Goal: Use online tool/utility: Use online tool/utility

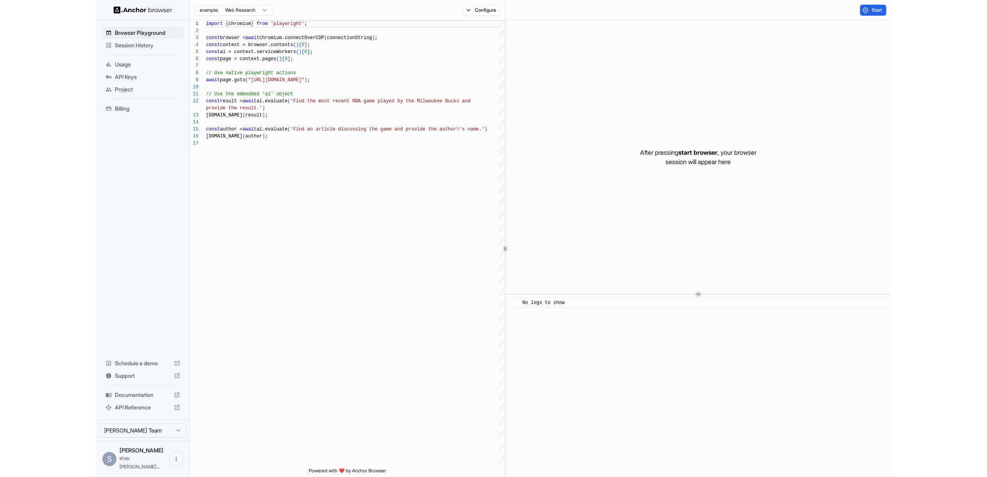
scroll to position [70, 0]
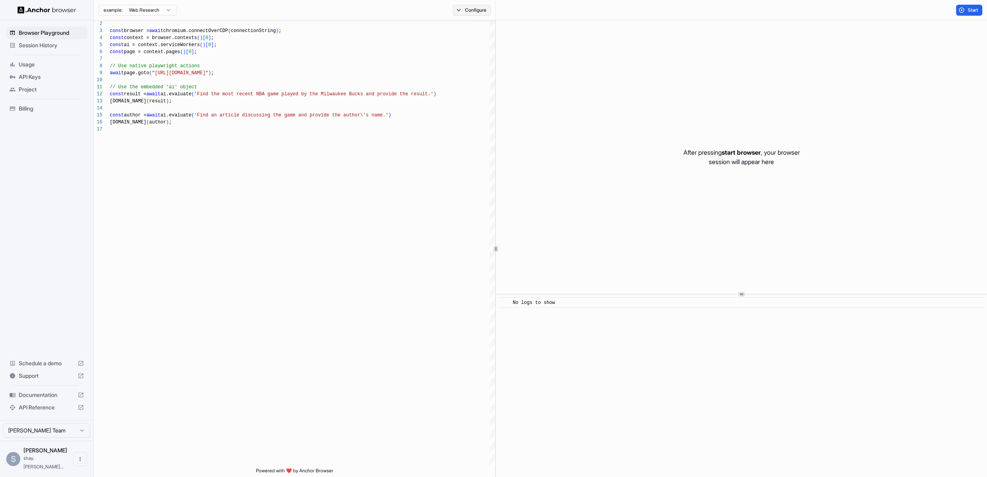
click at [461, 9] on button "Configure" at bounding box center [472, 10] width 38 height 11
click at [565, 80] on button "Select Profile..." at bounding box center [556, 78] width 78 height 11
click at [537, 63] on div "Proxy 🇺🇸 US" at bounding box center [527, 61] width 137 height 11
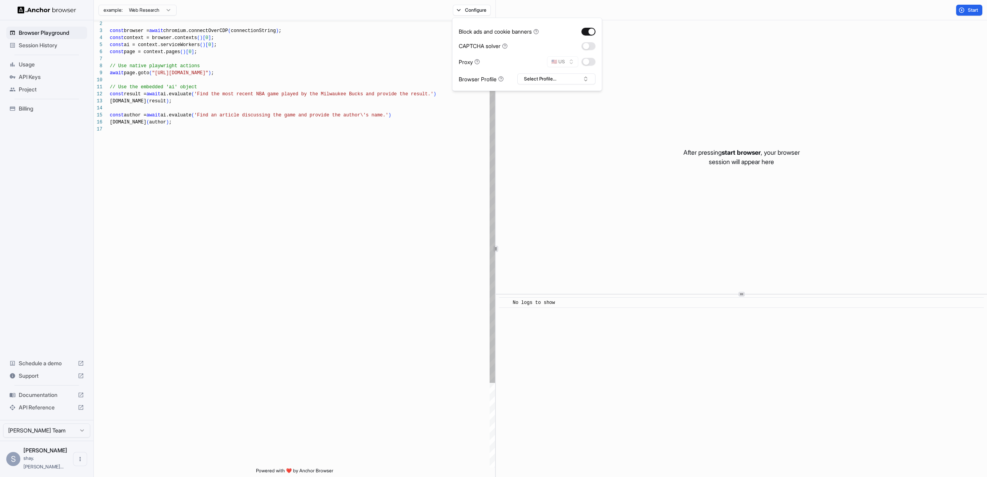
scroll to position [42, 0]
click at [306, 147] on div "const browser = await chromium.connectOverCDP ( connectionString ) ; const cont…" at bounding box center [302, 293] width 385 height 560
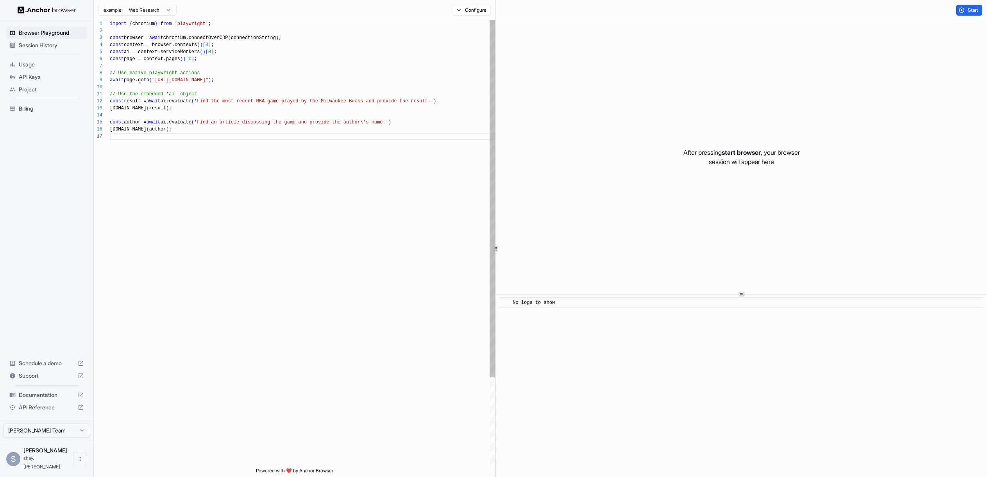
scroll to position [0, 0]
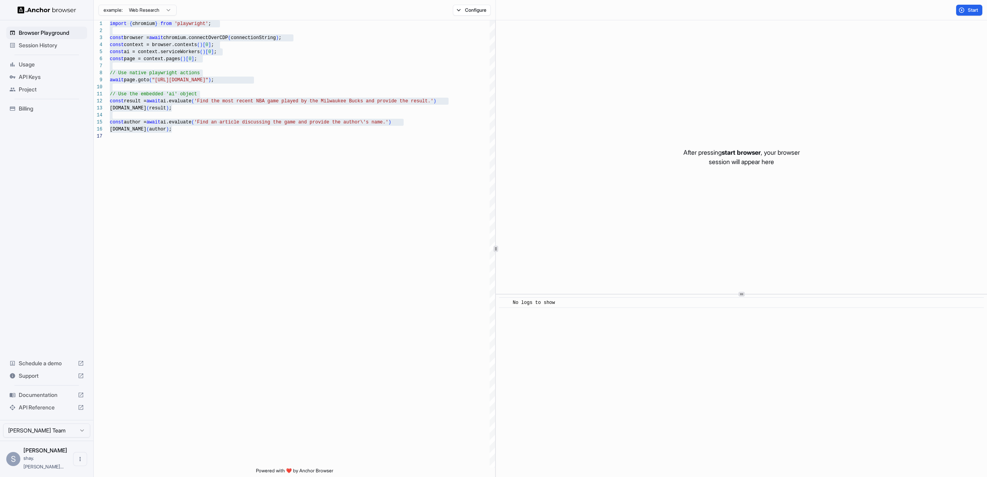
click at [81, 398] on icon at bounding box center [81, 395] width 6 height 6
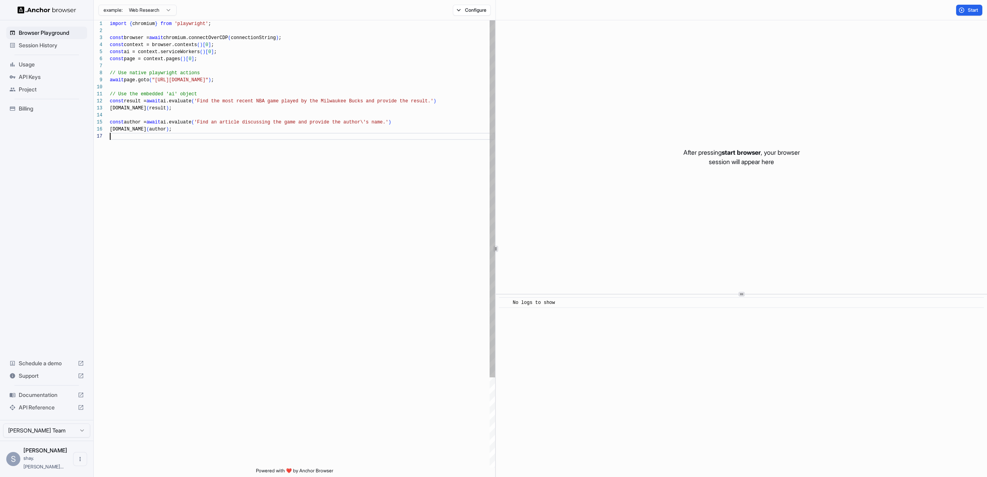
scroll to position [42, 0]
click at [185, 138] on div "const browser = await chromium.connectOverCDP ( connectionString ) ; const cont…" at bounding box center [302, 300] width 385 height 560
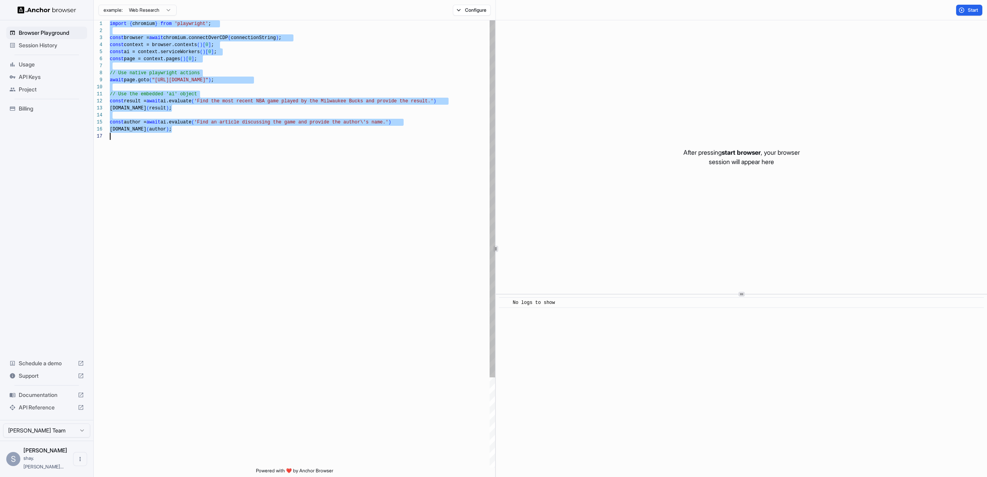
scroll to position [0, 0]
type textarea "**********"
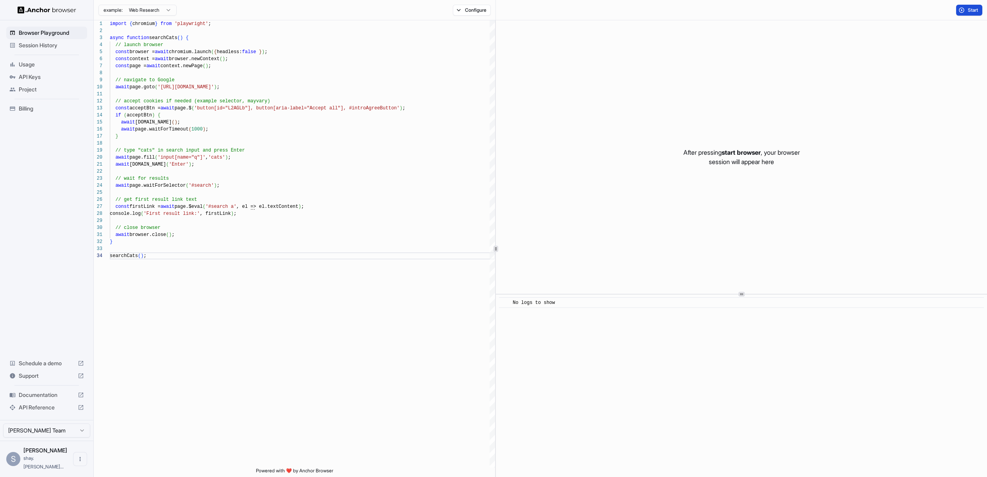
click at [794, 14] on button "Start" at bounding box center [969, 10] width 26 height 11
click at [649, 313] on div "[INFO] Finished Execution" at bounding box center [744, 313] width 463 height 8
click at [731, 294] on div at bounding box center [741, 294] width 491 height 0
click at [567, 309] on div "[INFO] Finished Execution" at bounding box center [549, 313] width 73 height 8
click at [572, 303] on span "[INFO] Started Execution" at bounding box center [547, 302] width 68 height 5
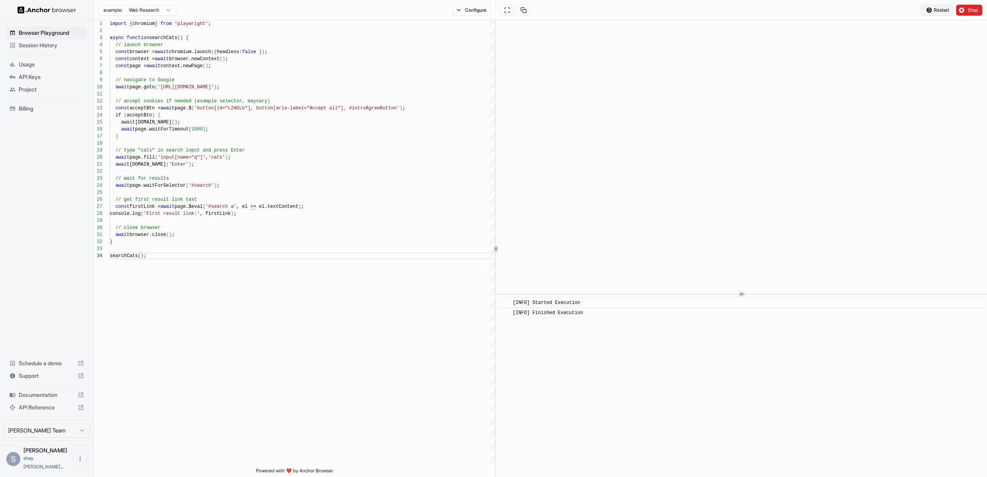
click at [794, 15] on button "Restart" at bounding box center [937, 10] width 32 height 11
click at [469, 19] on div "example: Web Research Configure" at bounding box center [295, 10] width 402 height 20
click at [470, 11] on button "Configure" at bounding box center [472, 10] width 38 height 11
click at [369, 14] on div "example: Web Research Configure" at bounding box center [295, 10] width 402 height 20
click at [127, 10] on html "Browser Playground Session History Usage API Keys Project Billing Schedule a de…" at bounding box center [493, 238] width 987 height 477
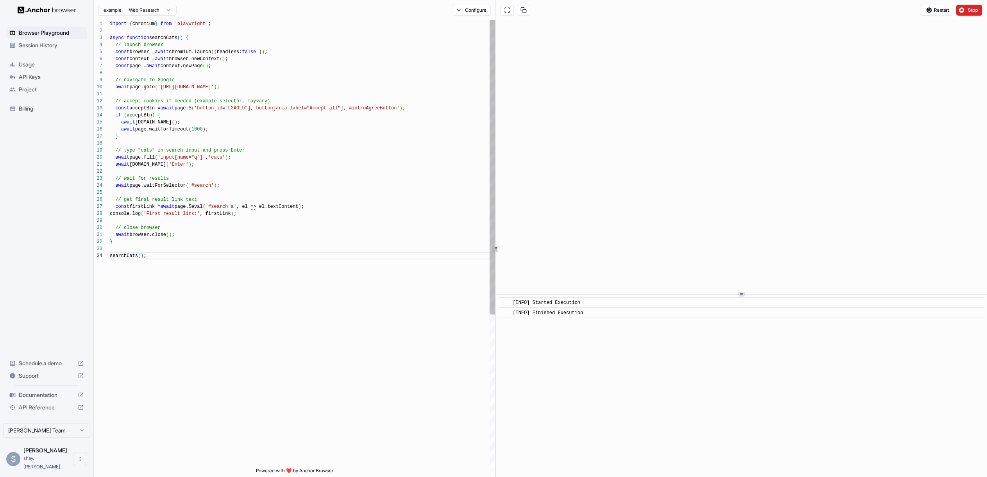
click at [339, 70] on html "Browser Playground Session History Usage API Keys Project Billing Schedule a de…" at bounding box center [493, 238] width 987 height 477
click at [608, 301] on div "[INFO] Started Execution" at bounding box center [744, 303] width 463 height 8
click at [605, 311] on div "[INFO] Finished Execution" at bounding box center [744, 313] width 463 height 8
click at [352, 199] on div "// get first result link text" at bounding box center [302, 199] width 385 height 7
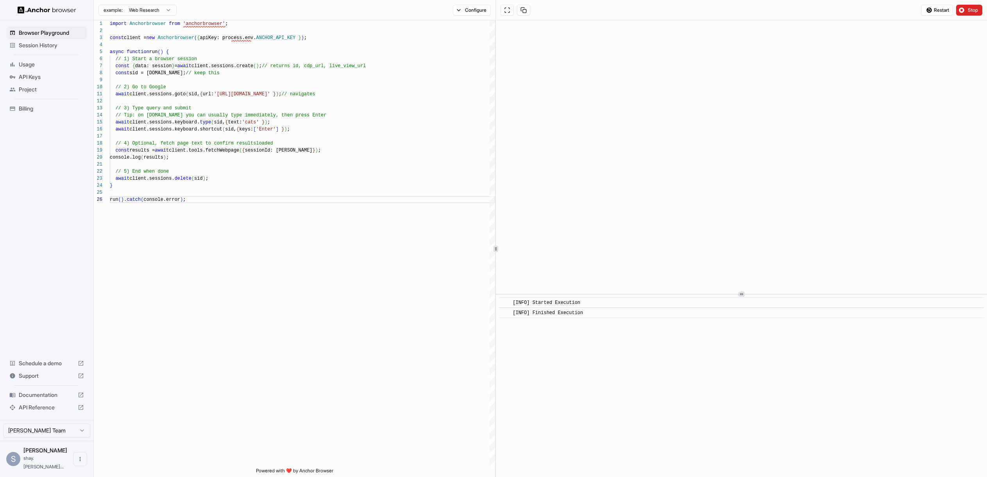
type textarea "**********"
click at [492, 23] on div at bounding box center [492, 180] width 5 height 321
click at [794, 13] on span "Restart" at bounding box center [941, 10] width 15 height 6
click at [794, 465] on li "There was an error during code execution!" at bounding box center [907, 457] width 139 height 21
click at [794, 454] on div "There was an error during code execution!" at bounding box center [908, 458] width 108 height 8
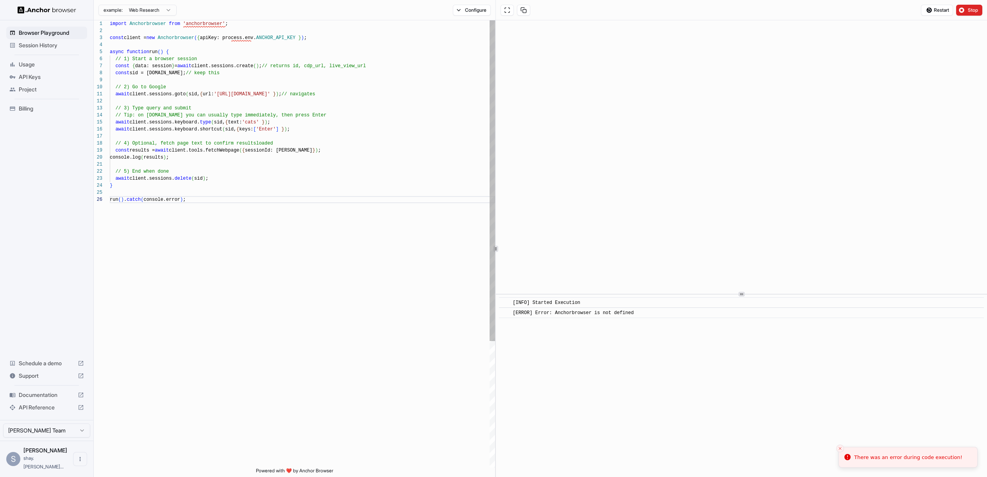
drag, startPoint x: 393, startPoint y: 29, endPoint x: 424, endPoint y: 26, distance: 31.0
click at [398, 28] on div at bounding box center [302, 30] width 385 height 7
click at [493, 24] on div at bounding box center [492, 180] width 5 height 321
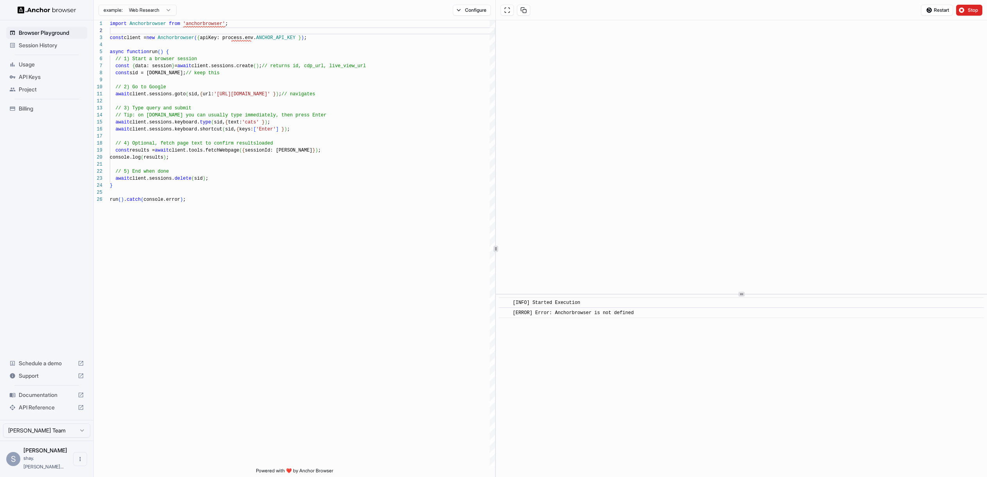
click at [621, 313] on span "[ERROR] Error: Anchorbrowser is not defined" at bounding box center [573, 312] width 121 height 5
drag, startPoint x: 595, startPoint y: 302, endPoint x: 656, endPoint y: 313, distance: 62.0
click at [595, 302] on div "[INFO] Started Execution" at bounding box center [744, 303] width 463 height 8
click at [656, 313] on div "[ERROR] Error: Anchorbrowser is not defined" at bounding box center [744, 313] width 463 height 8
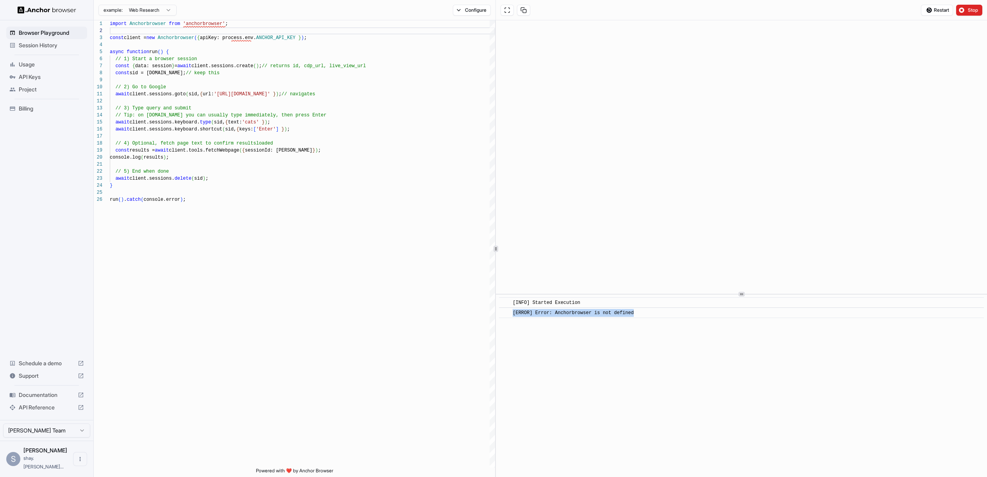
click at [656, 313] on div "[ERROR] Error: Anchorbrowser is not defined" at bounding box center [744, 313] width 463 height 8
copy body "[ERROR] Error: Anchorbrowser is not defined"
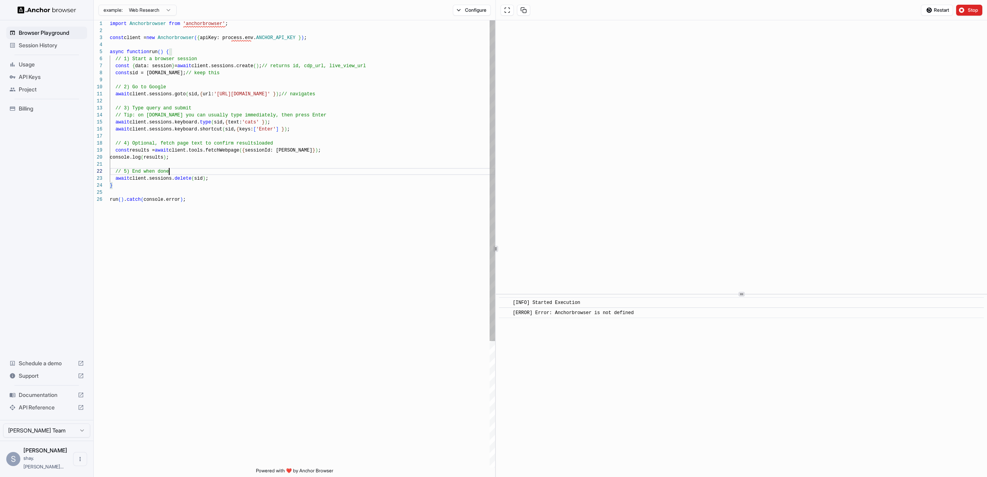
click at [367, 172] on div "import Anchorbrowser from 'anchorbrowser' ; const client = new Anchorbrowser ( …" at bounding box center [302, 331] width 385 height 623
type textarea "**********"
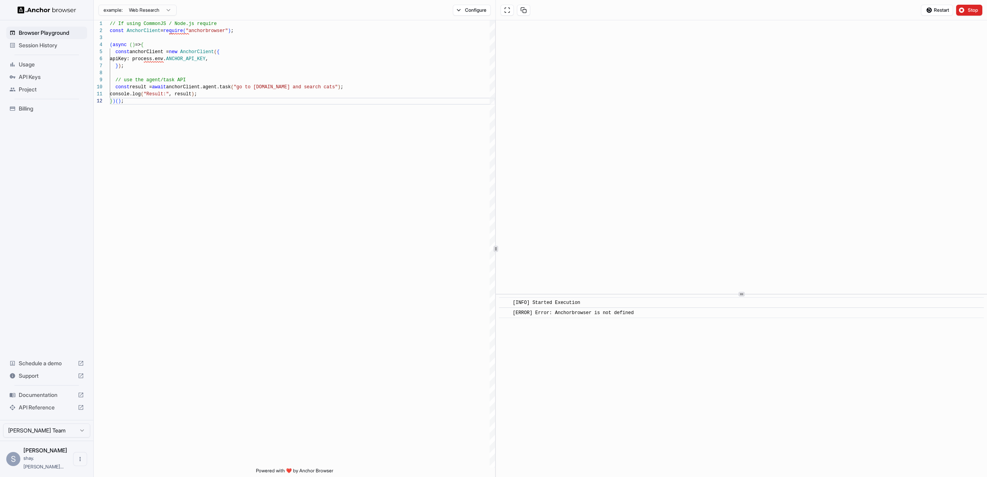
click at [794, 6] on button "Restart" at bounding box center [937, 10] width 32 height 11
click at [601, 307] on div "​ [INFO] Started Execution ​ [ERROR] Error: Cannot find module 'anchorbrowser'" at bounding box center [741, 307] width 485 height 21
click at [602, 309] on div "[ERROR] Error: Cannot find module 'anchorbrowser'" at bounding box center [583, 313] width 141 height 8
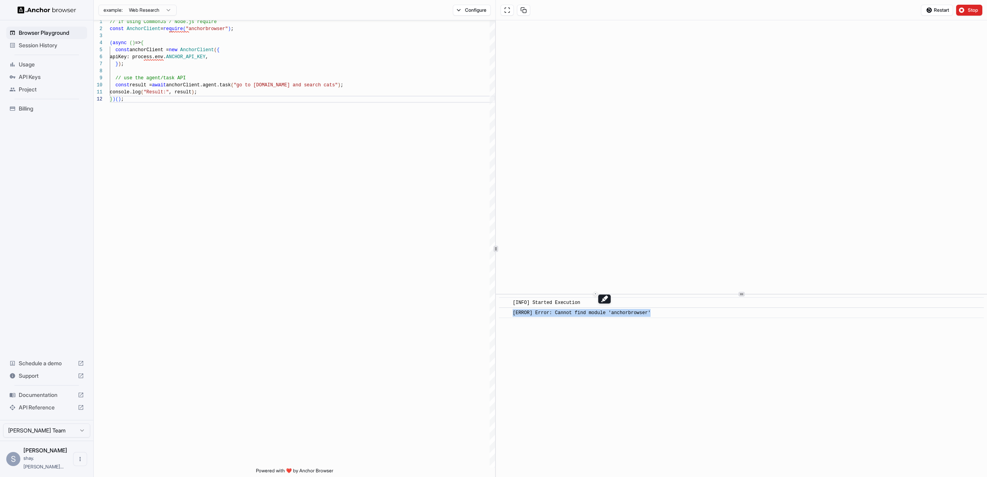
copy body "[ERROR] Error: Cannot find module 'anchorbrowser'"
click at [132, 13] on html "**********" at bounding box center [493, 238] width 987 height 477
type textarea "**********"
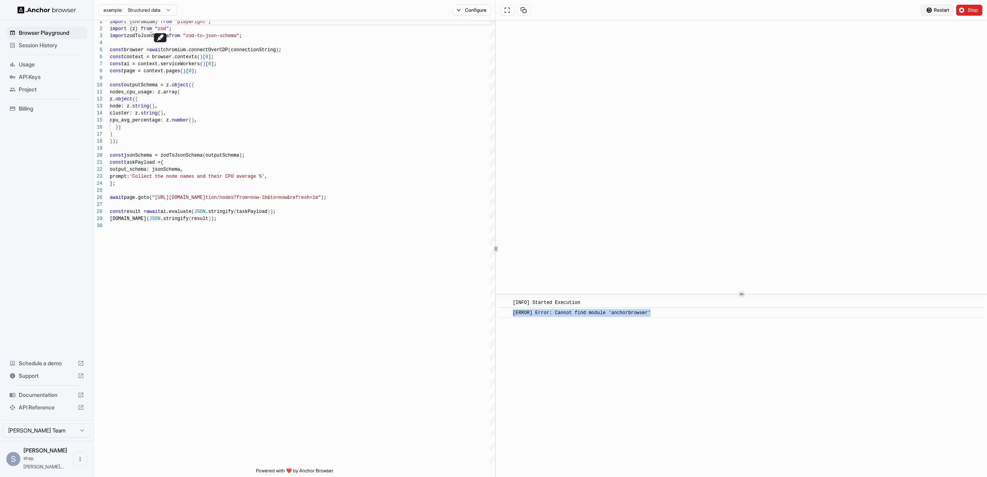
click at [794, 12] on button "Restart" at bounding box center [937, 10] width 32 height 11
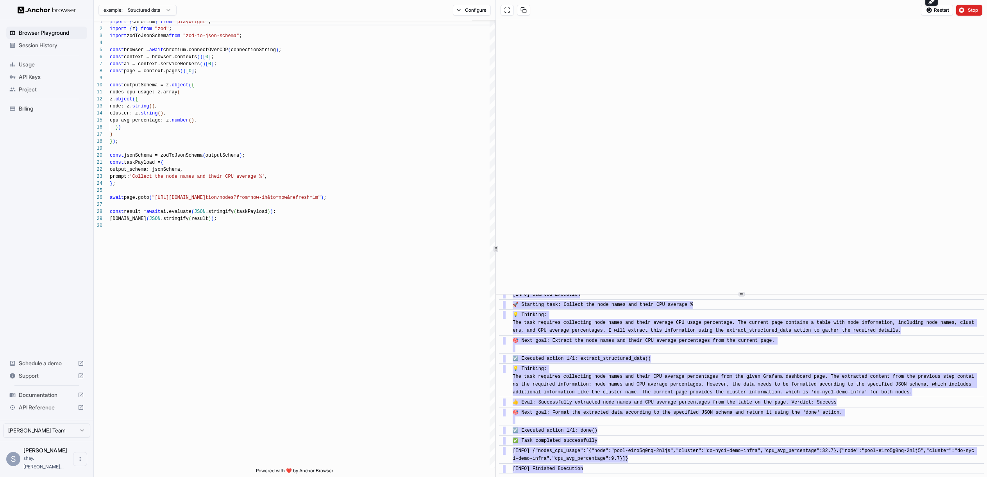
scroll to position [0, 0]
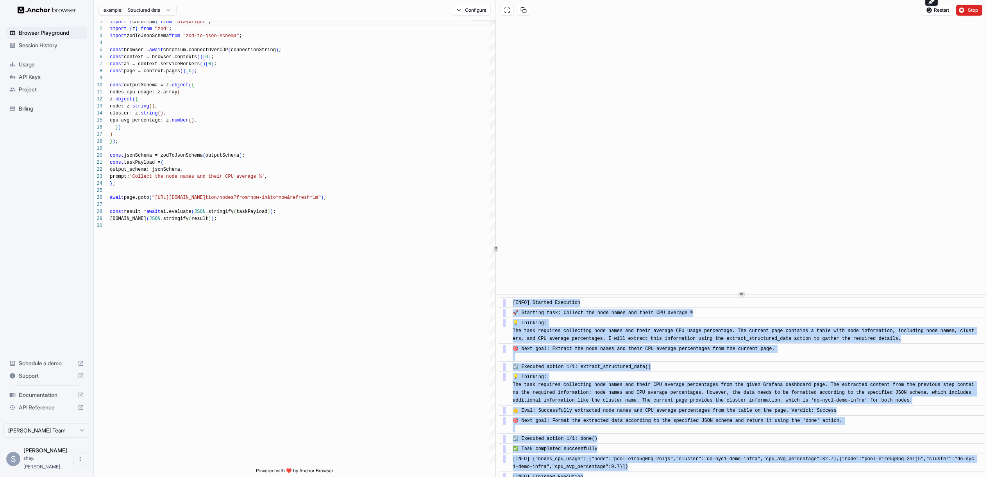
click at [705, 306] on div "[INFO] Started Execution" at bounding box center [744, 303] width 463 height 8
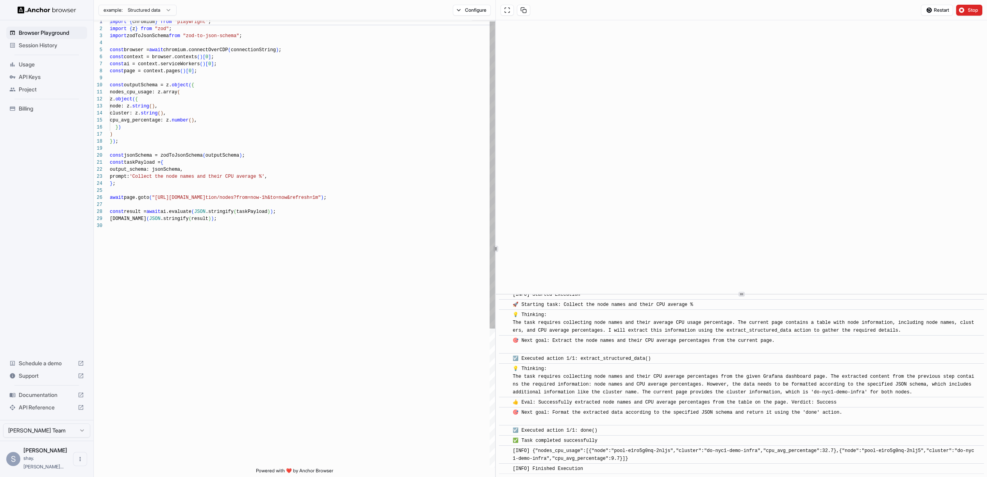
scroll to position [70, 0]
